Goal: Task Accomplishment & Management: Complete application form

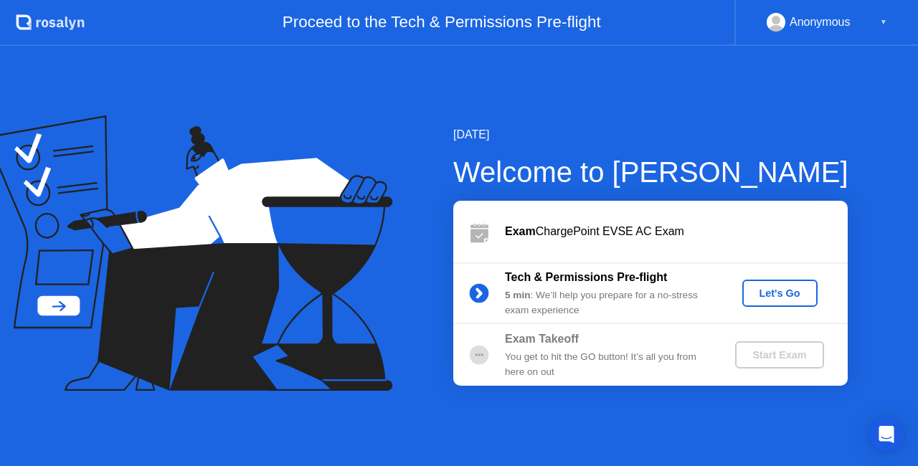
click at [777, 298] on div "Let's Go" at bounding box center [780, 293] width 64 height 11
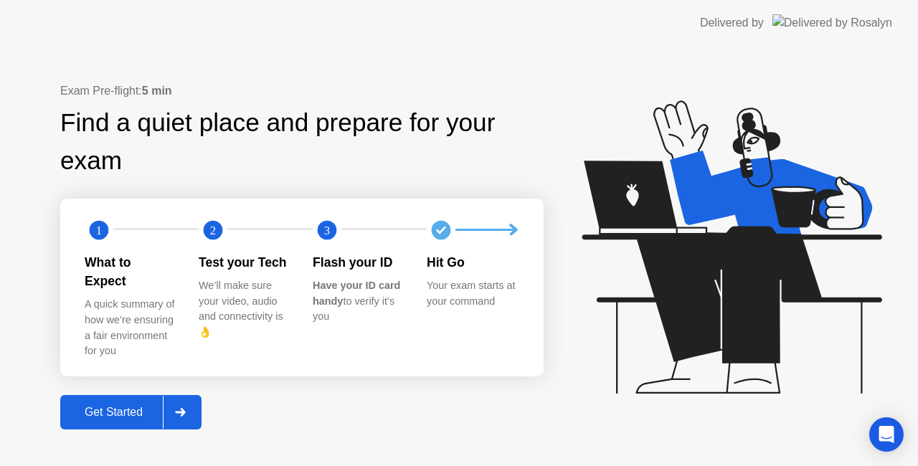
click at [183, 408] on icon at bounding box center [180, 412] width 11 height 9
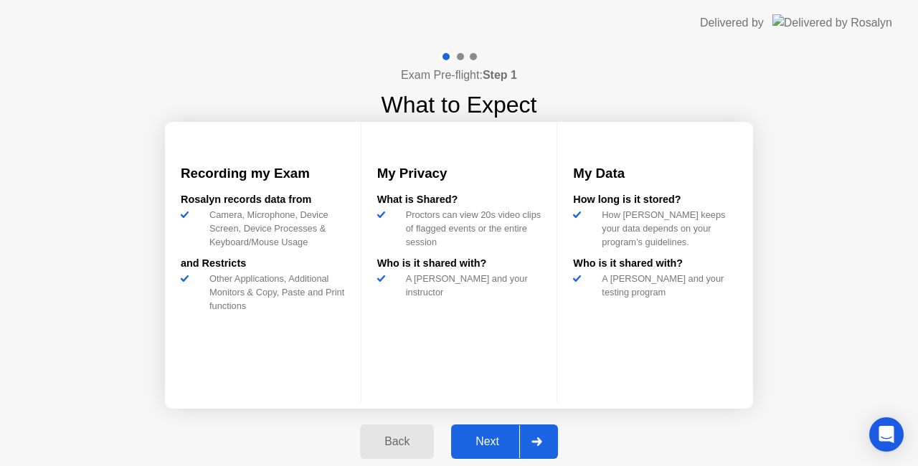
click at [538, 440] on icon at bounding box center [536, 441] width 11 height 9
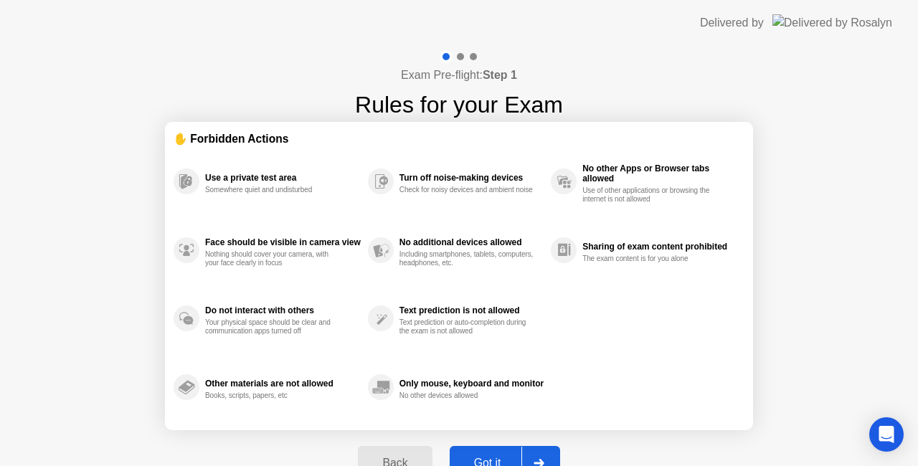
click at [545, 450] on div at bounding box center [538, 463] width 34 height 33
select select "Available cameras"
select select "Available speakers"
select select "Available microphones"
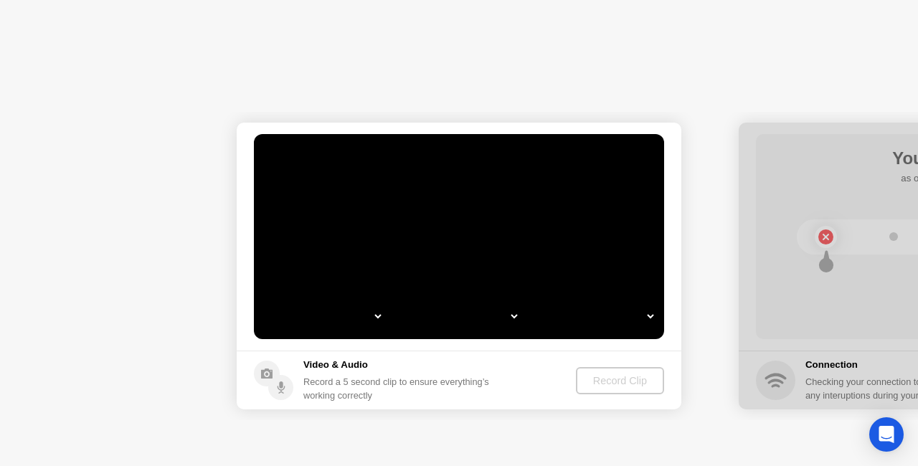
select select "*"
select select "**********"
select select "*******"
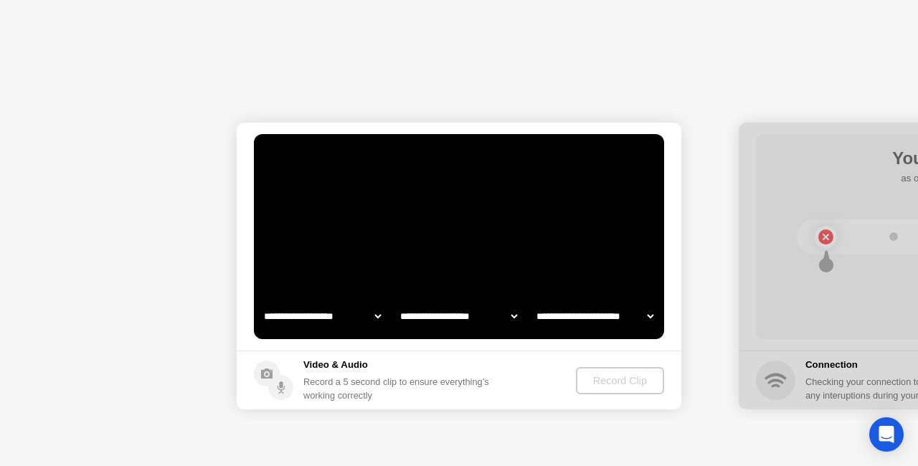
select select "*******"
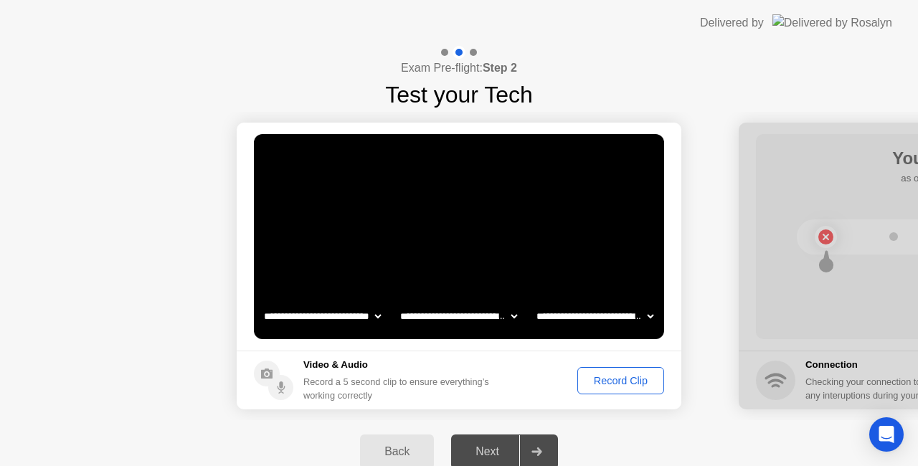
click at [623, 381] on div "Record Clip" at bounding box center [620, 380] width 77 height 11
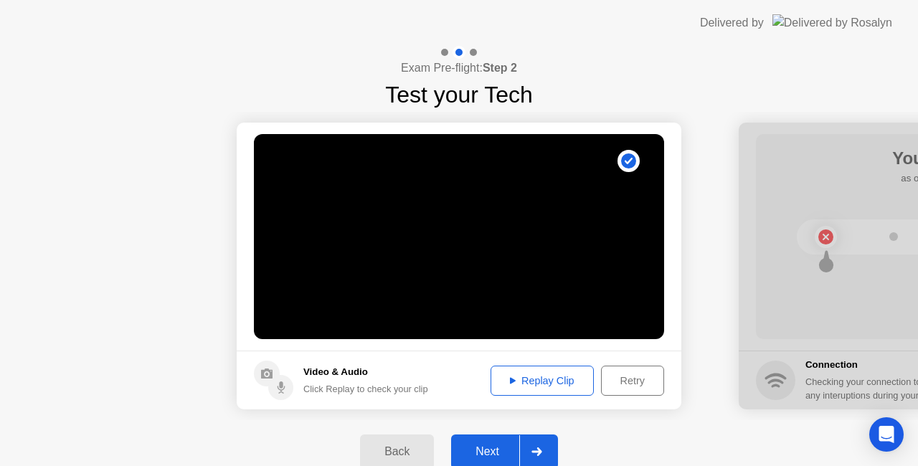
click at [541, 380] on div "Replay Clip" at bounding box center [541, 380] width 93 height 11
click at [535, 447] on div at bounding box center [536, 451] width 34 height 33
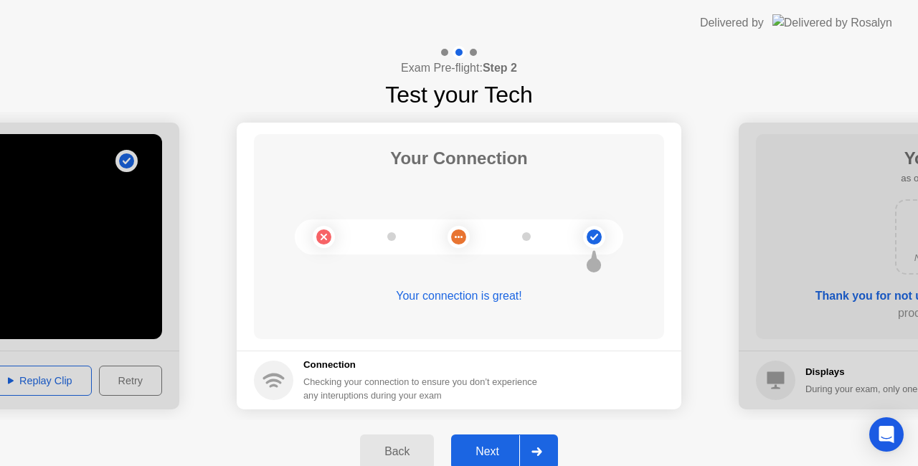
click at [498, 452] on div "Next" at bounding box center [487, 451] width 64 height 13
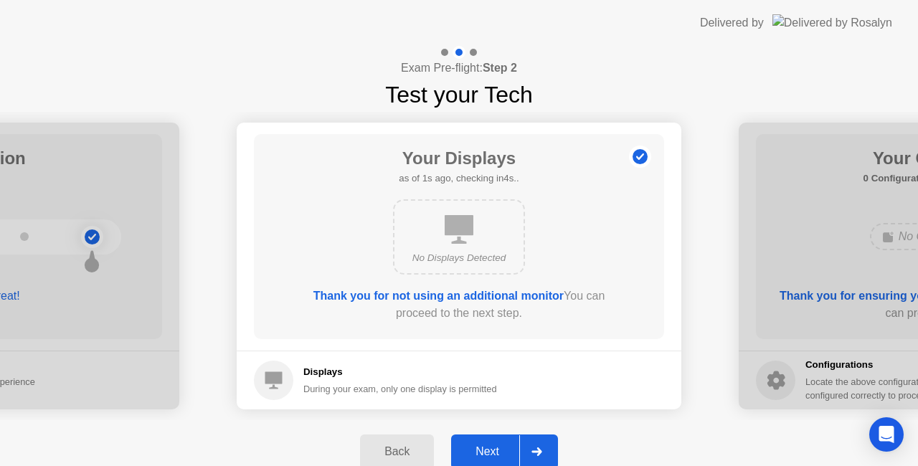
click at [500, 447] on div "Next" at bounding box center [487, 451] width 64 height 13
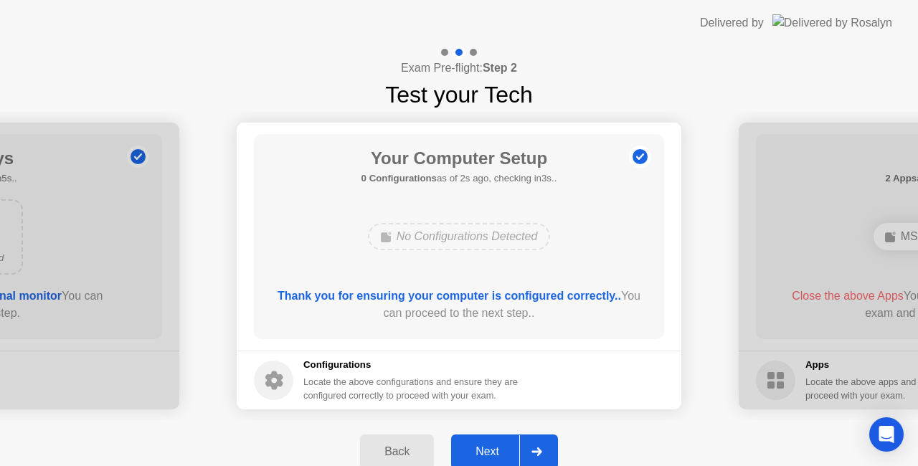
click at [492, 455] on div "Next" at bounding box center [487, 451] width 64 height 13
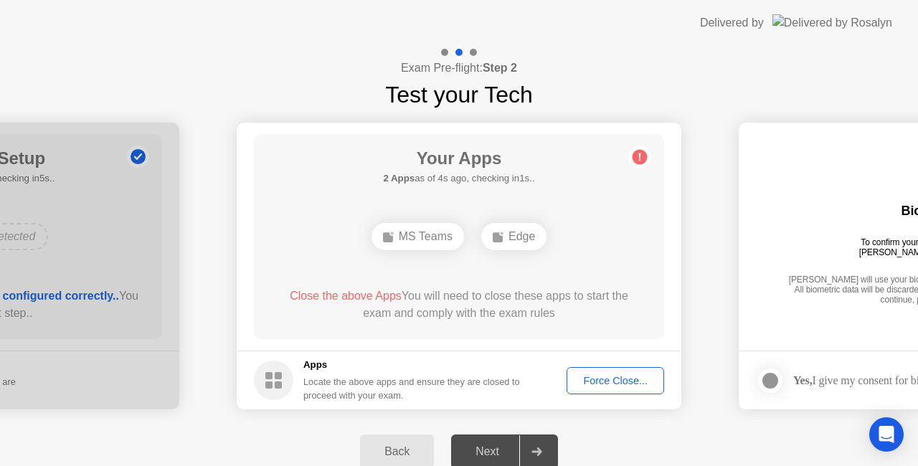
click at [613, 381] on div "Force Close..." at bounding box center [614, 380] width 87 height 11
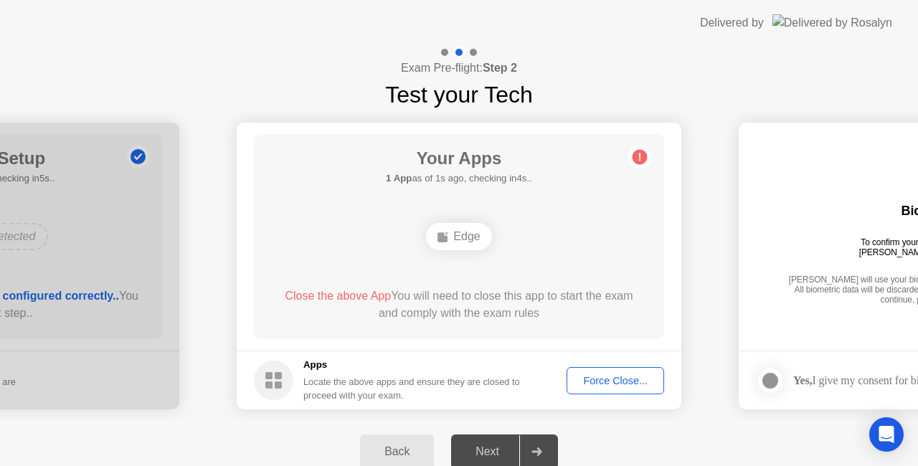
click at [618, 381] on div "Force Close..." at bounding box center [614, 380] width 87 height 11
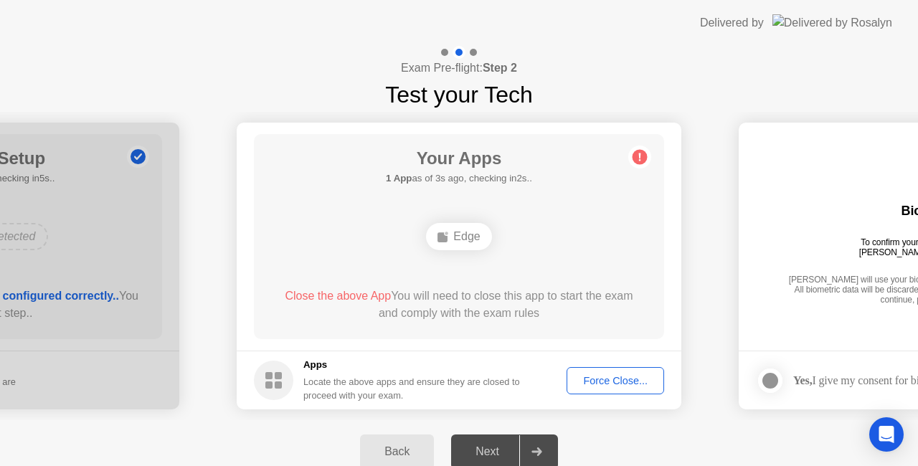
click at [632, 375] on div "Force Close..." at bounding box center [614, 380] width 87 height 11
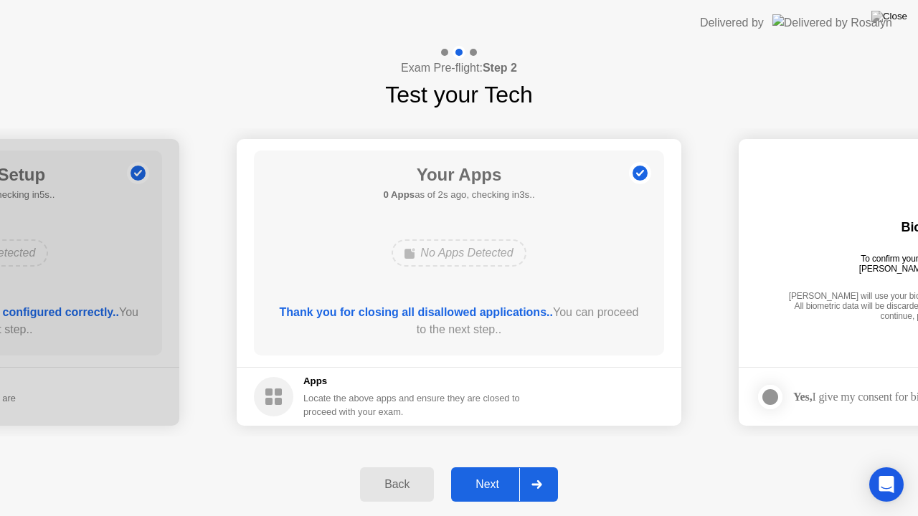
click at [483, 465] on div "Next" at bounding box center [487, 484] width 64 height 13
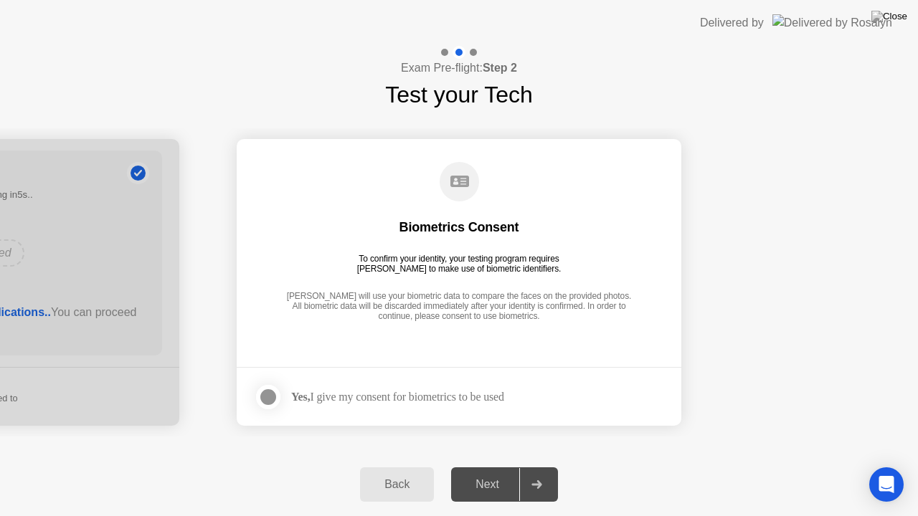
click at [270, 398] on div at bounding box center [268, 397] width 17 height 17
click at [507, 465] on div "Next" at bounding box center [487, 484] width 64 height 13
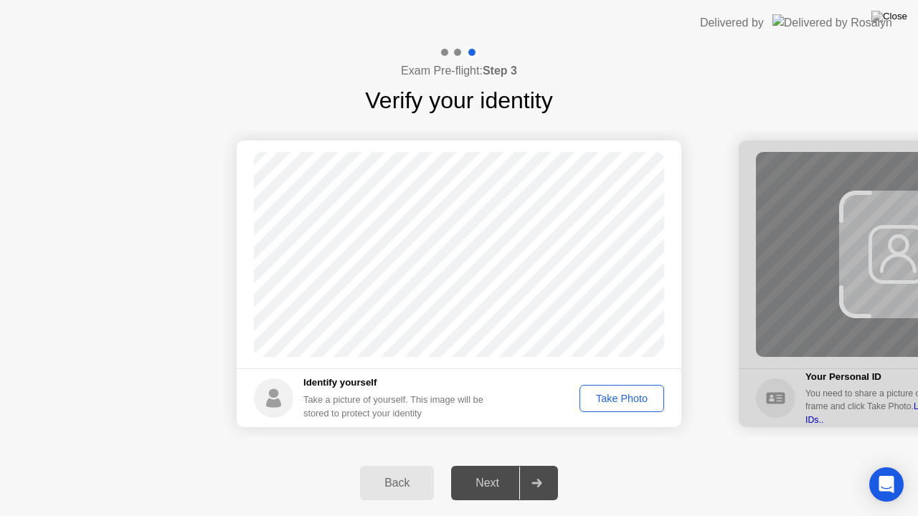
click at [619, 397] on div "Take Photo" at bounding box center [621, 398] width 75 height 11
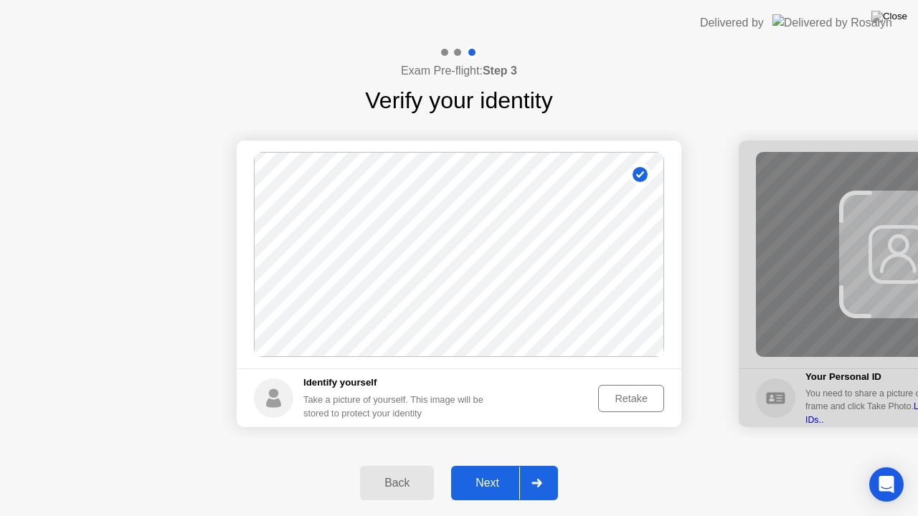
click at [480, 465] on div "Next" at bounding box center [487, 483] width 64 height 13
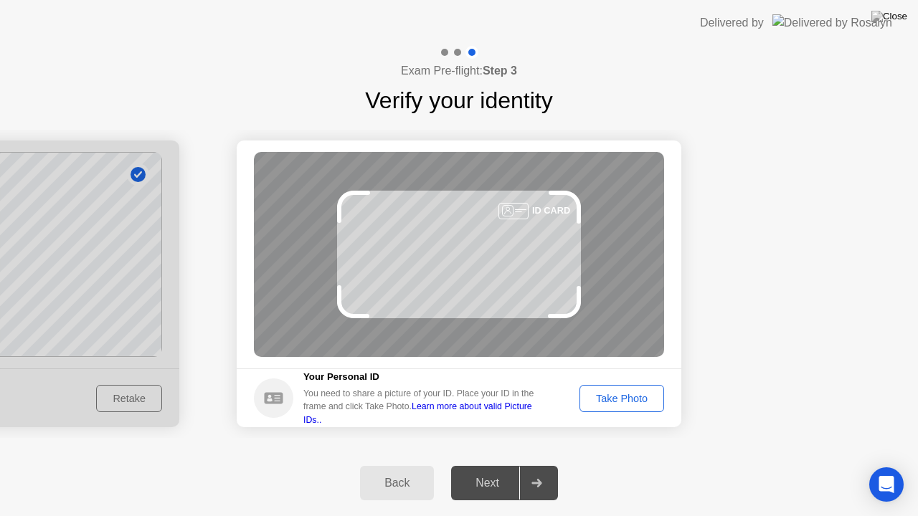
click at [635, 397] on div "Take Photo" at bounding box center [621, 398] width 75 height 11
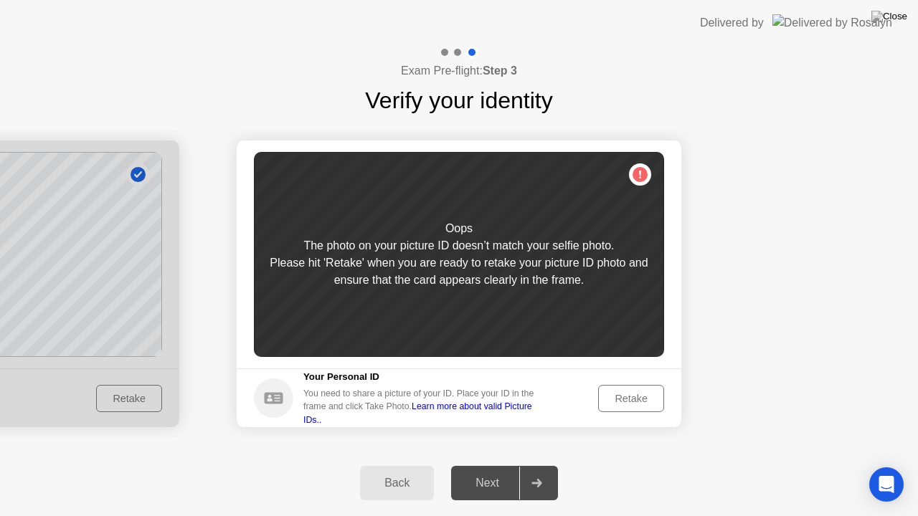
click at [635, 397] on div "Retake" at bounding box center [631, 398] width 56 height 11
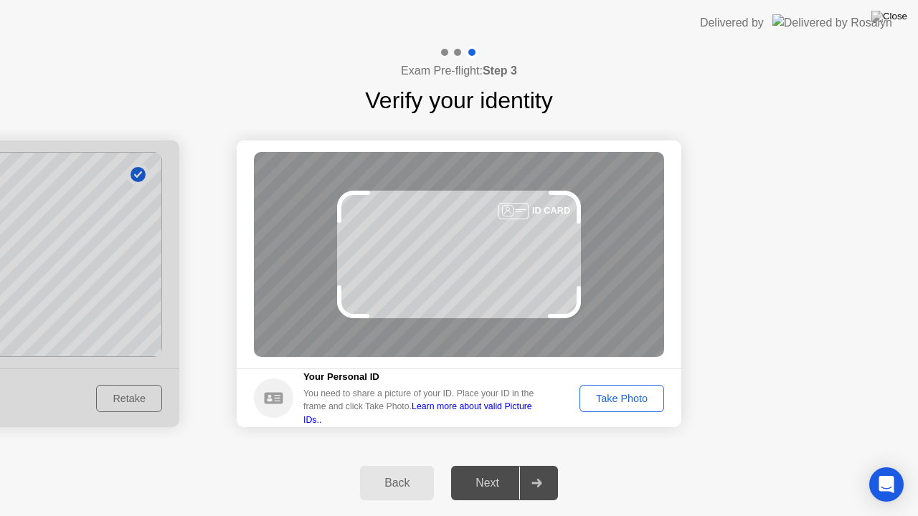
click at [638, 402] on div "Take Photo" at bounding box center [621, 398] width 75 height 11
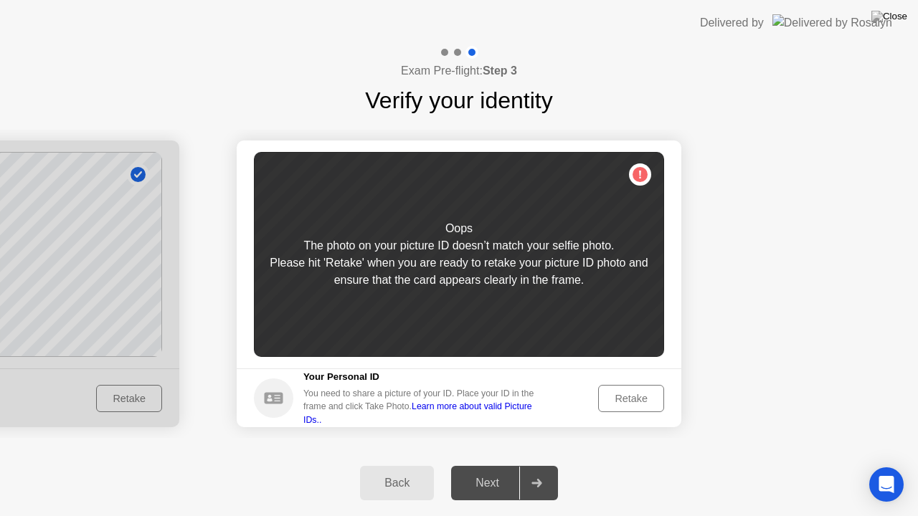
click at [638, 402] on div "Retake" at bounding box center [631, 398] width 56 height 11
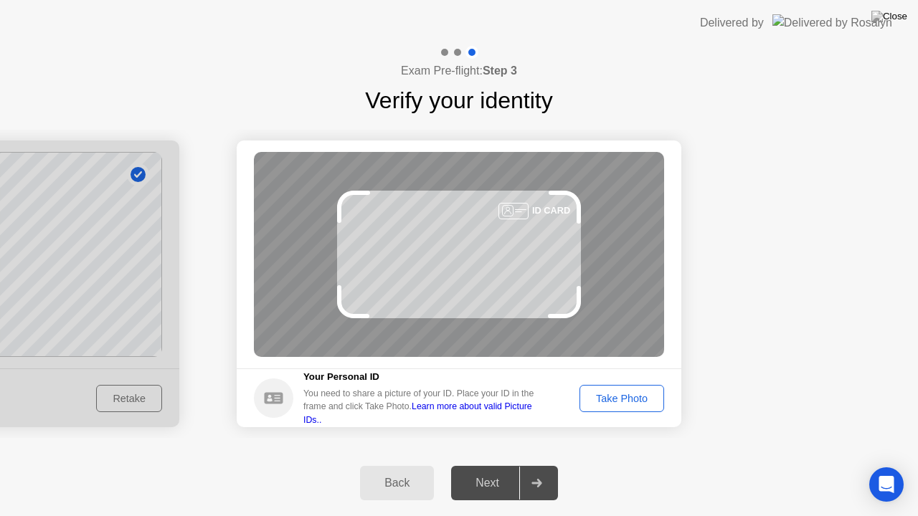
click at [638, 403] on div "Take Photo" at bounding box center [621, 398] width 75 height 11
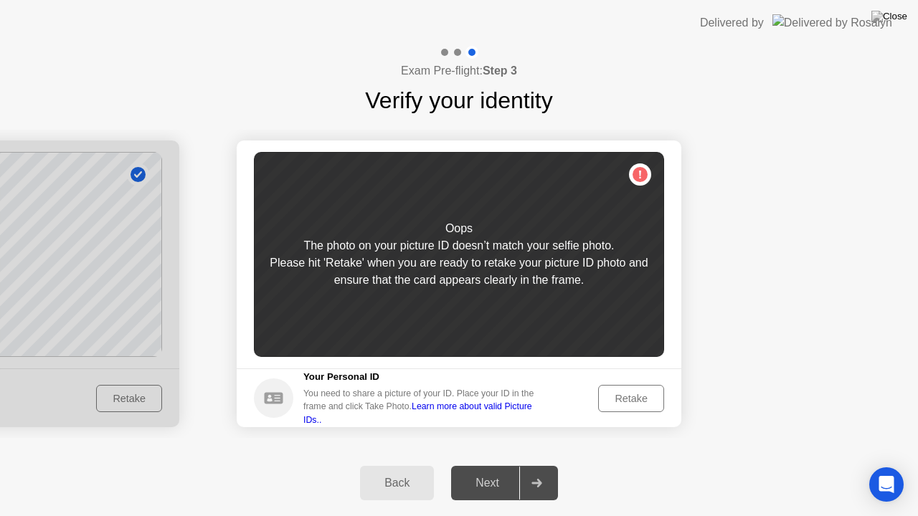
click at [638, 403] on div "Retake" at bounding box center [631, 398] width 56 height 11
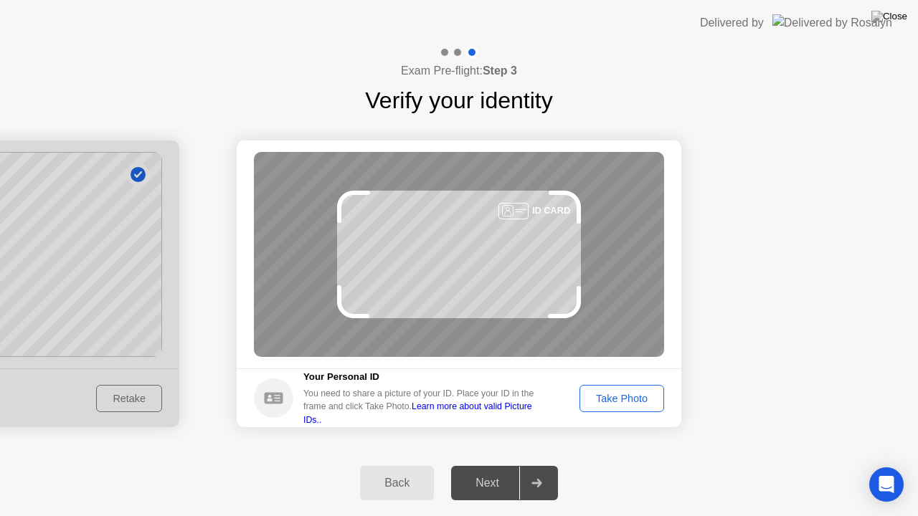
click at [638, 403] on div "Take Photo" at bounding box center [621, 398] width 75 height 11
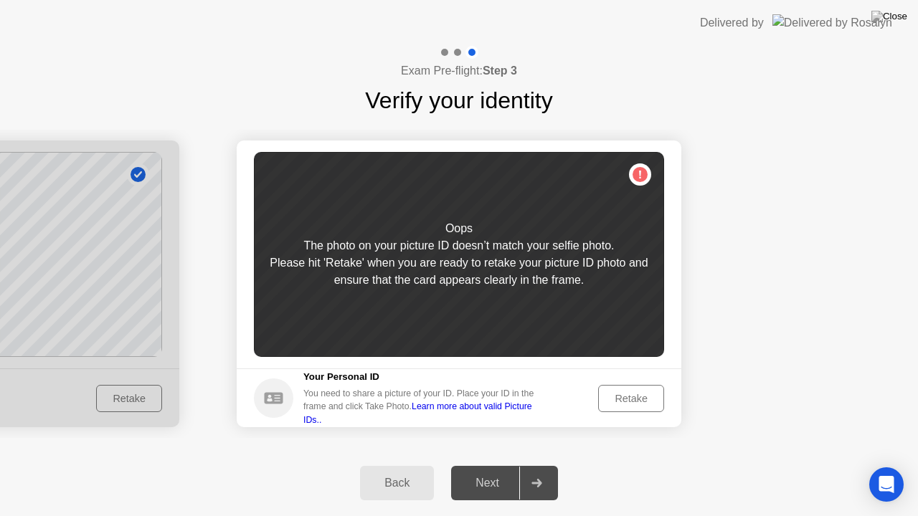
click at [638, 403] on div "Retake" at bounding box center [631, 398] width 56 height 11
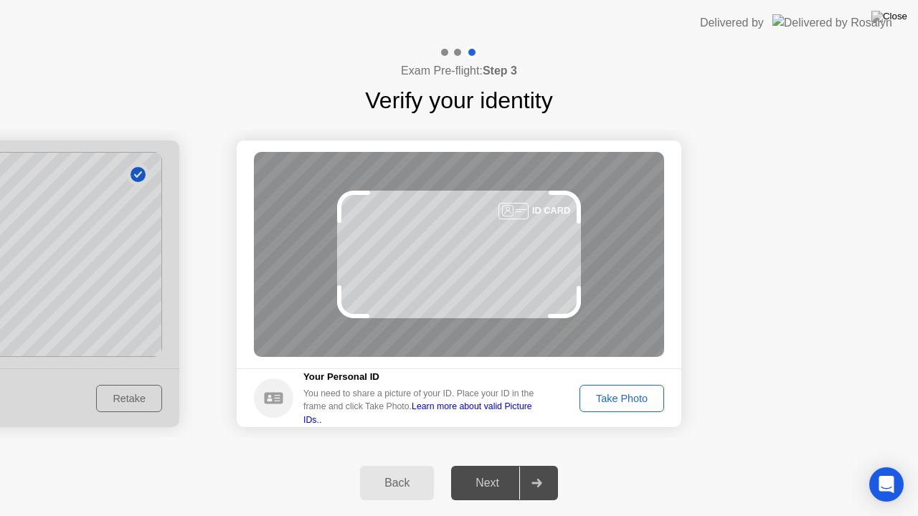
click at [638, 403] on div "Take Photo" at bounding box center [621, 398] width 75 height 11
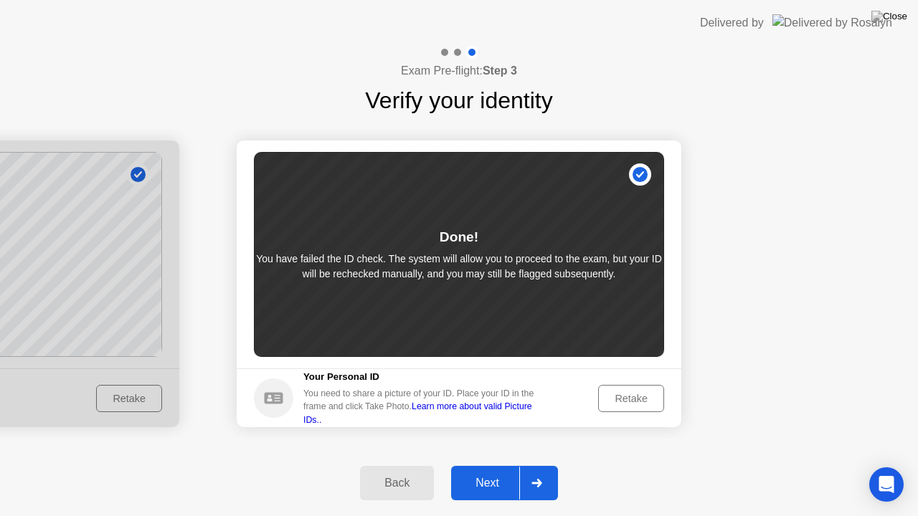
click at [497, 465] on div "Next" at bounding box center [487, 483] width 64 height 13
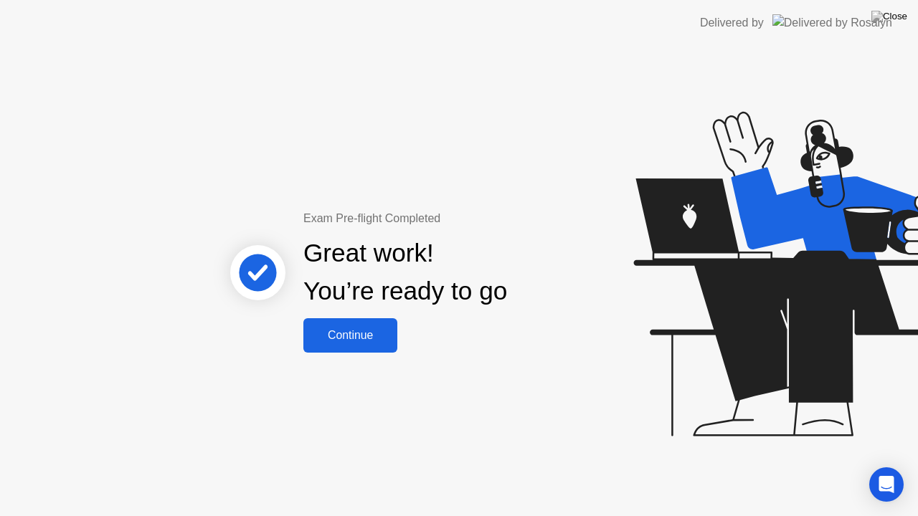
click at [367, 335] on div "Continue" at bounding box center [350, 335] width 85 height 13
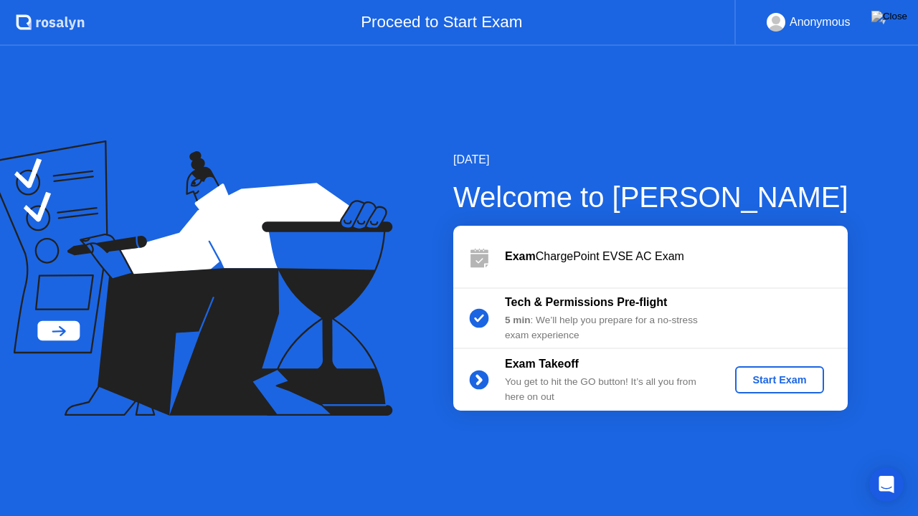
click at [759, 379] on div "Start Exam" at bounding box center [779, 379] width 77 height 11
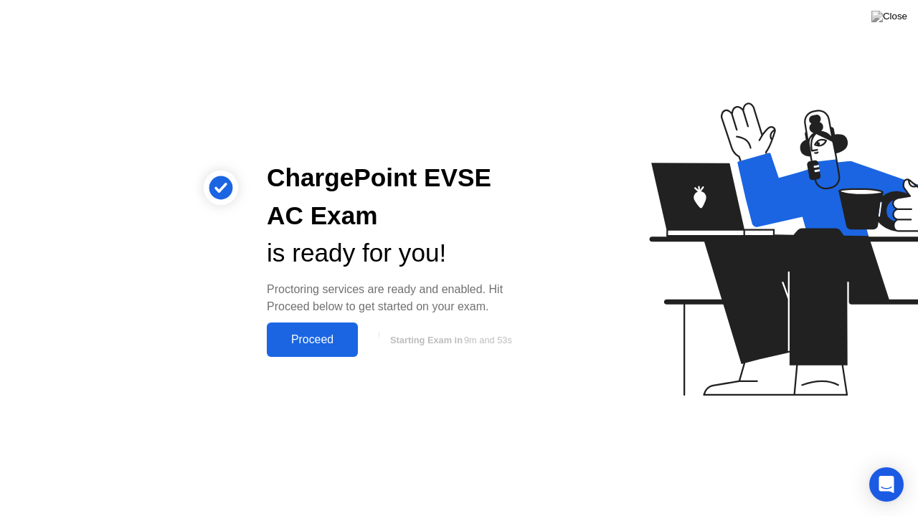
click at [311, 340] on div "Proceed" at bounding box center [312, 339] width 82 height 13
